Goal: Find specific page/section: Find specific page/section

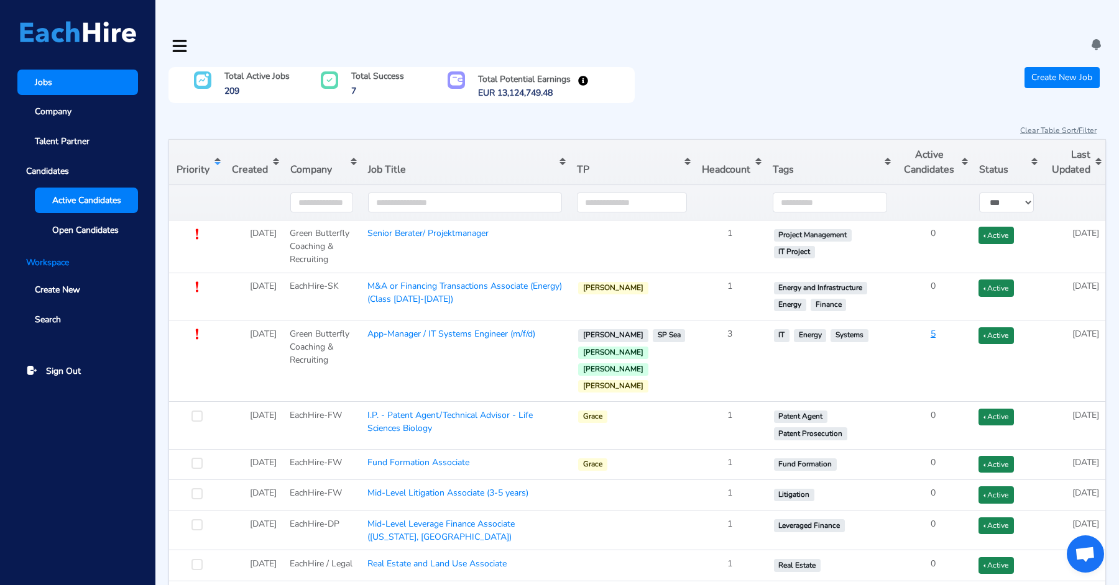
click at [91, 198] on span "Active Candidates" at bounding box center [86, 200] width 69 height 13
